Goal: Information Seeking & Learning: Learn about a topic

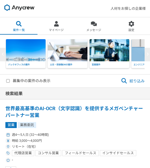
click at [137, 82] on span "絞り込み" at bounding box center [133, 81] width 24 height 6
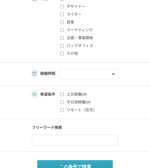
scroll to position [34, 0]
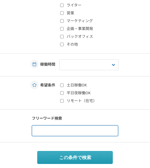
click at [71, 132] on input at bounding box center [75, 130] width 87 height 11
type input "英語"
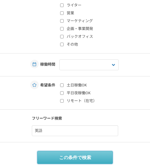
click at [72, 157] on button "この条件で検索" at bounding box center [75, 157] width 76 height 13
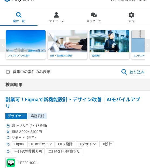
scroll to position [31, 0]
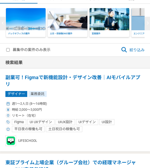
click at [67, 92] on div "デザイナー 業務委託" at bounding box center [75, 94] width 140 height 6
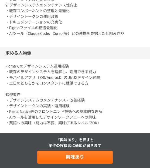
scroll to position [293, 0]
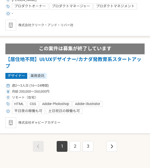
scroll to position [1862, 0]
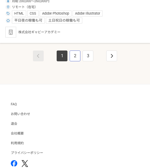
click at [77, 57] on link "2" at bounding box center [75, 56] width 11 height 11
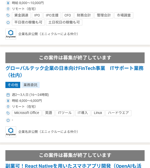
scroll to position [1594, 0]
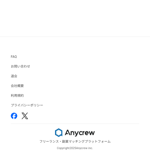
scroll to position [1910, 0]
